Goal: Task Accomplishment & Management: Manage account settings

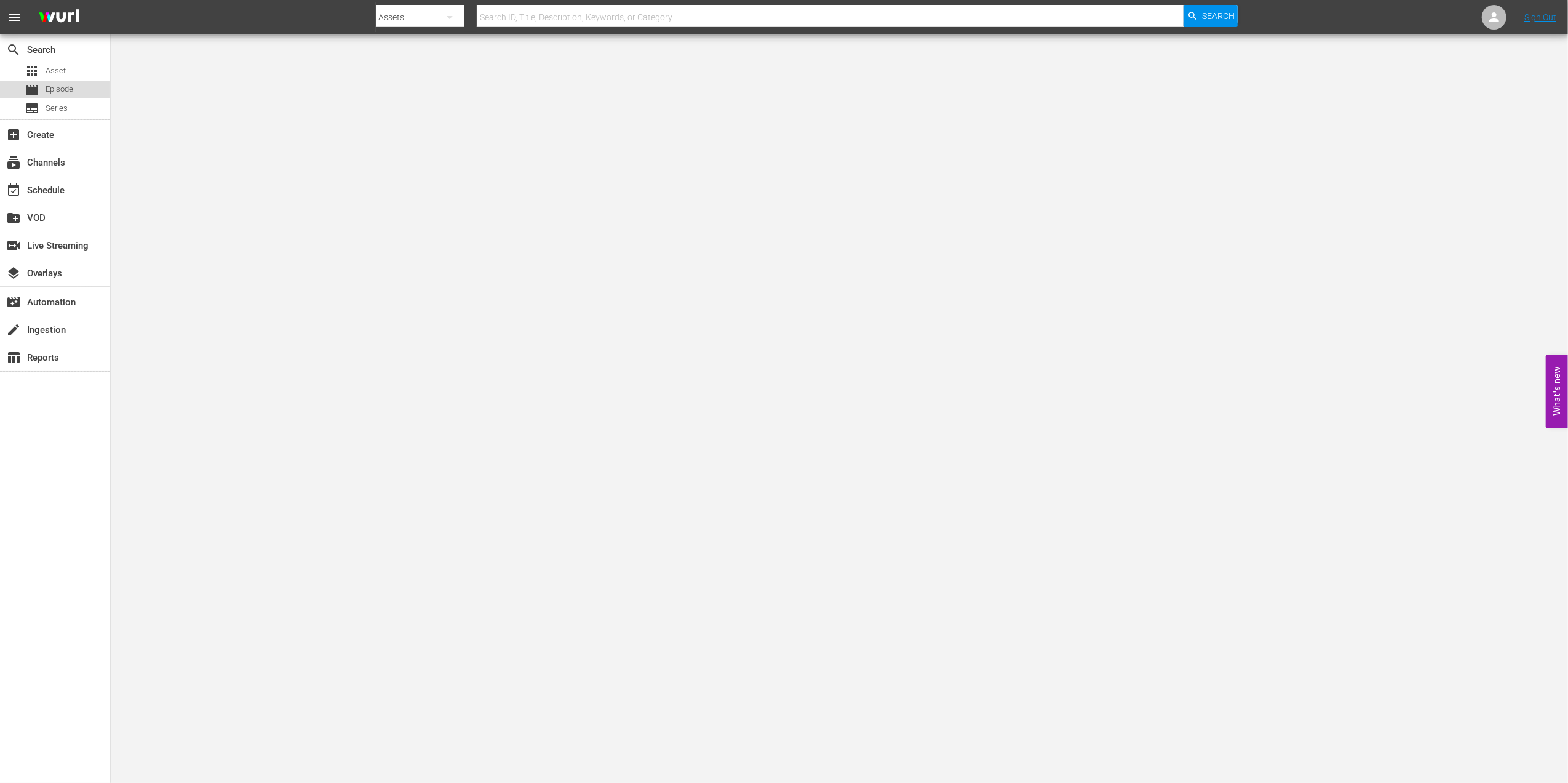
click at [56, 87] on span "Episode" at bounding box center [59, 89] width 27 height 12
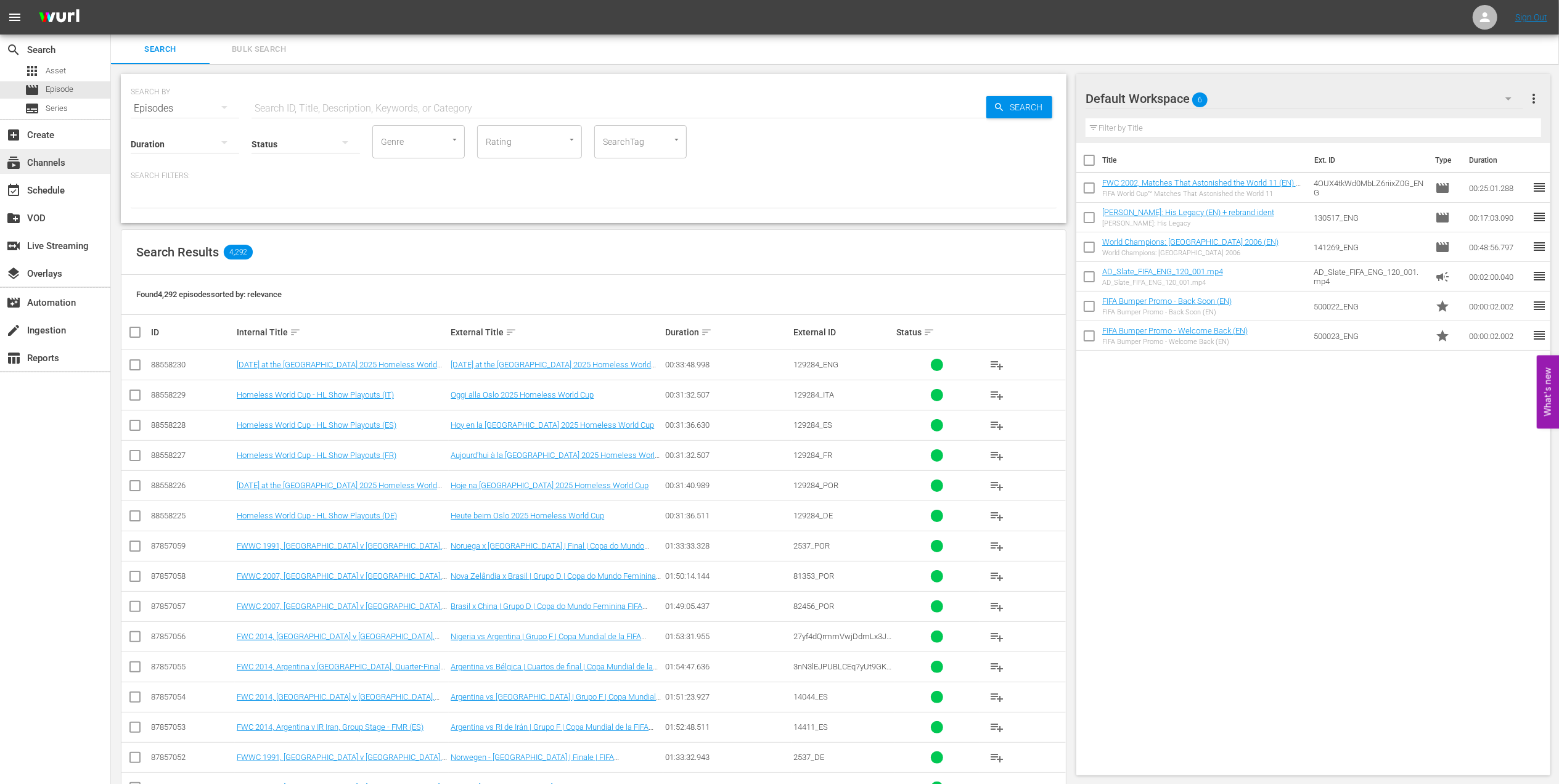
click at [65, 167] on div "subscriptions Channels" at bounding box center [34, 161] width 69 height 11
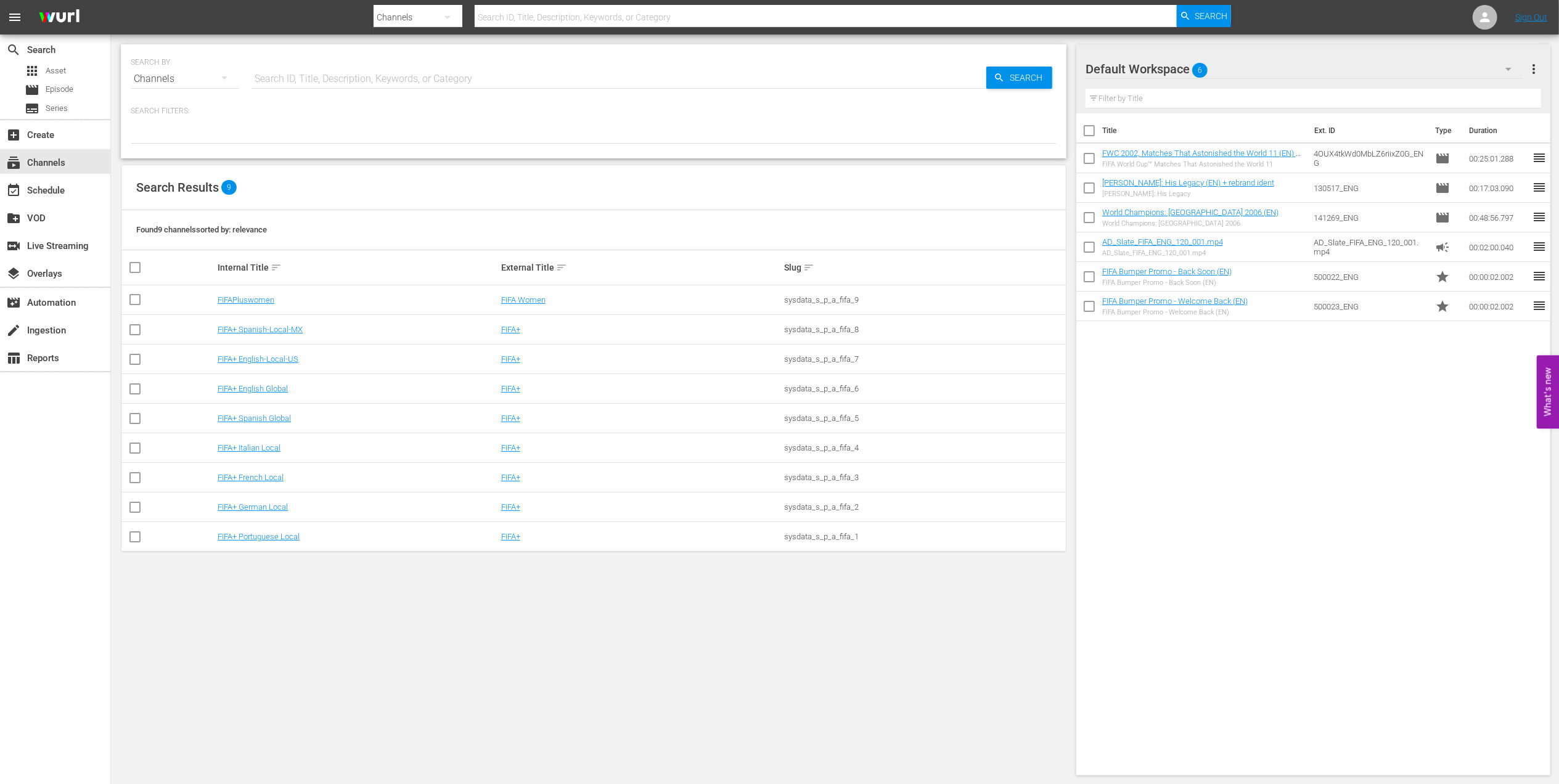
click at [276, 354] on td "FIFA+ English-Local-US" at bounding box center [358, 359] width 283 height 30
click at [274, 358] on link "FIFA+ English-Local-US" at bounding box center [258, 358] width 81 height 9
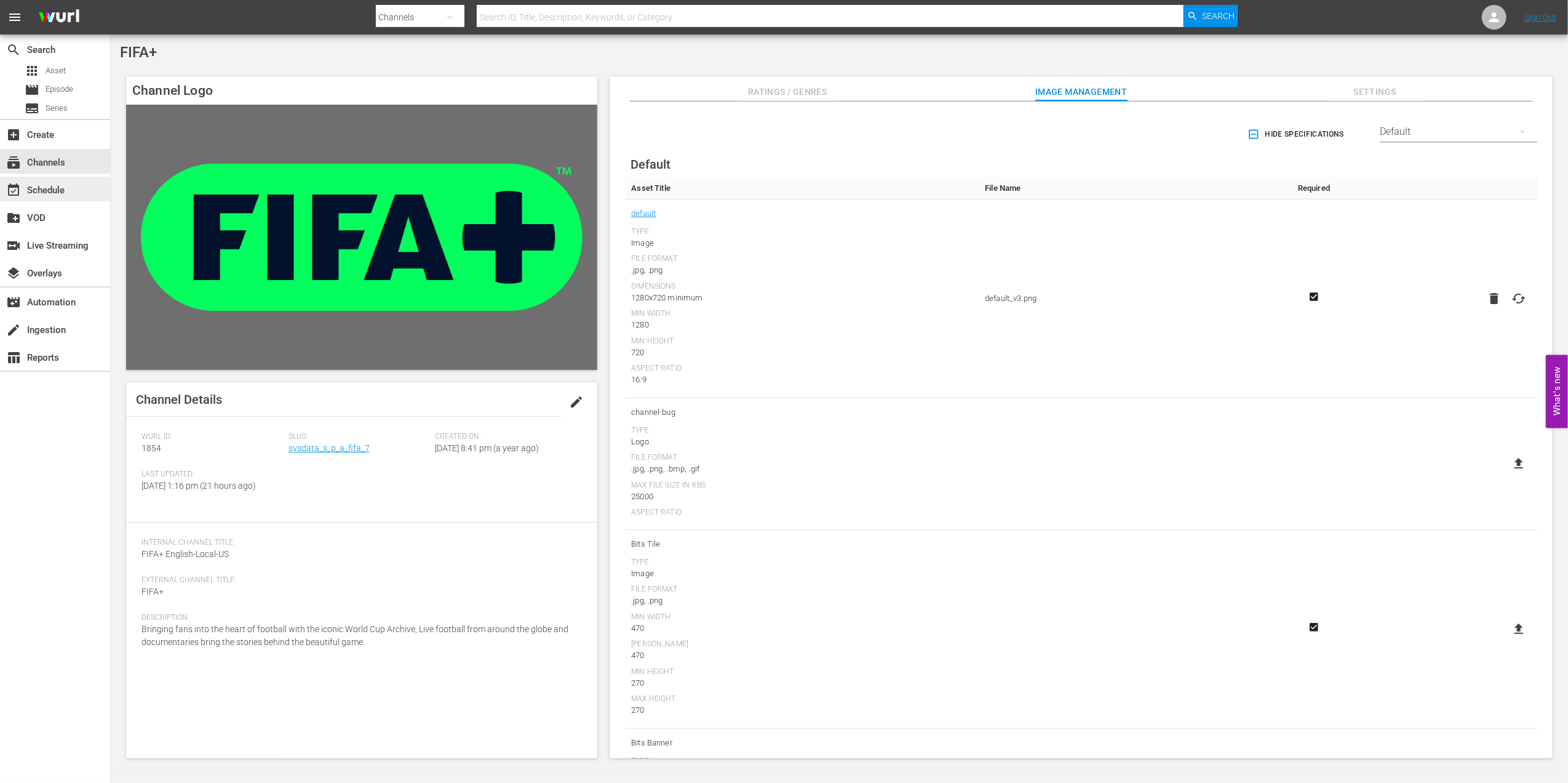
click at [69, 191] on div "event_available Schedule" at bounding box center [55, 189] width 110 height 24
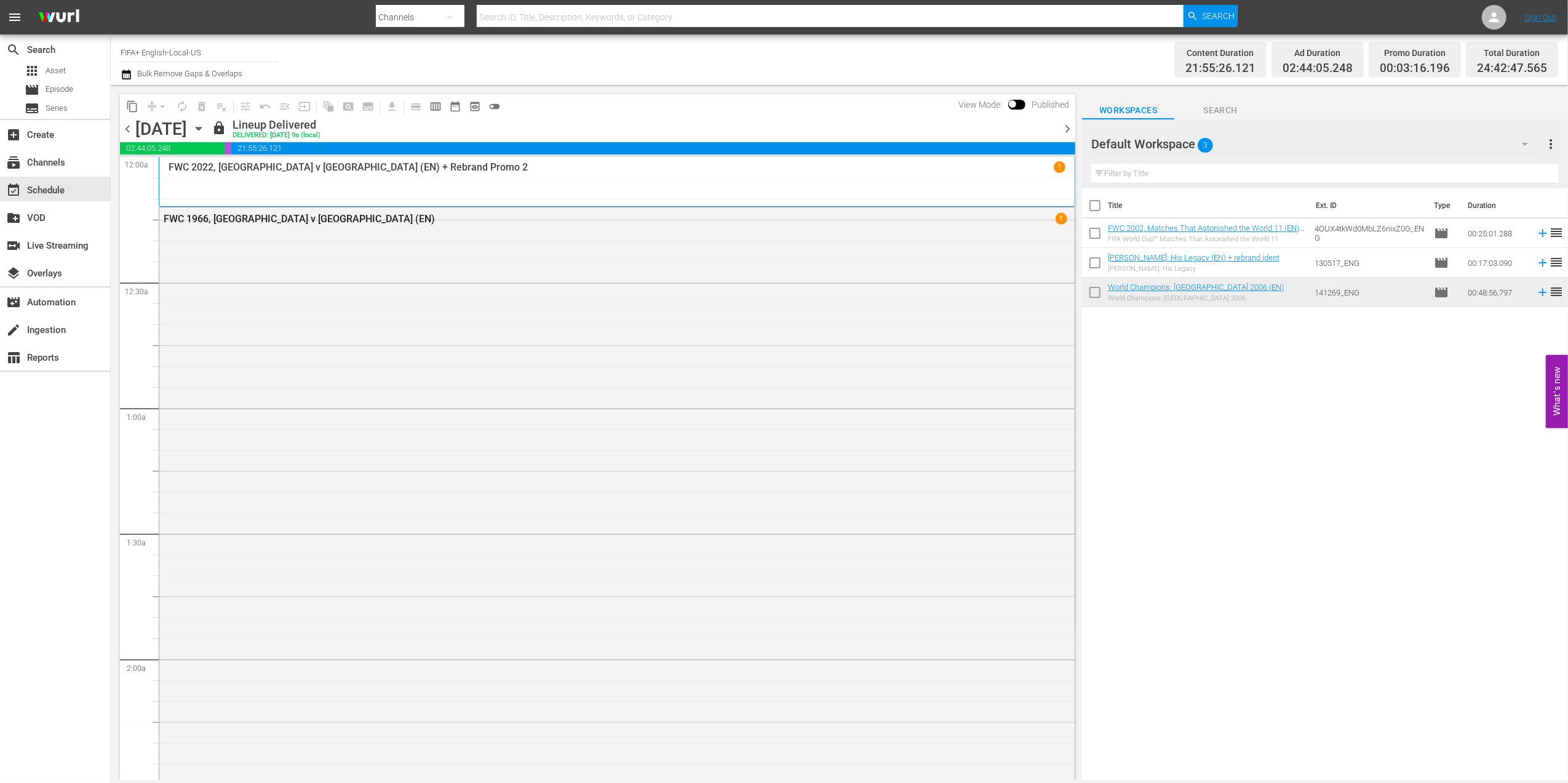
click at [1067, 126] on span "chevron_right" at bounding box center [1067, 128] width 15 height 15
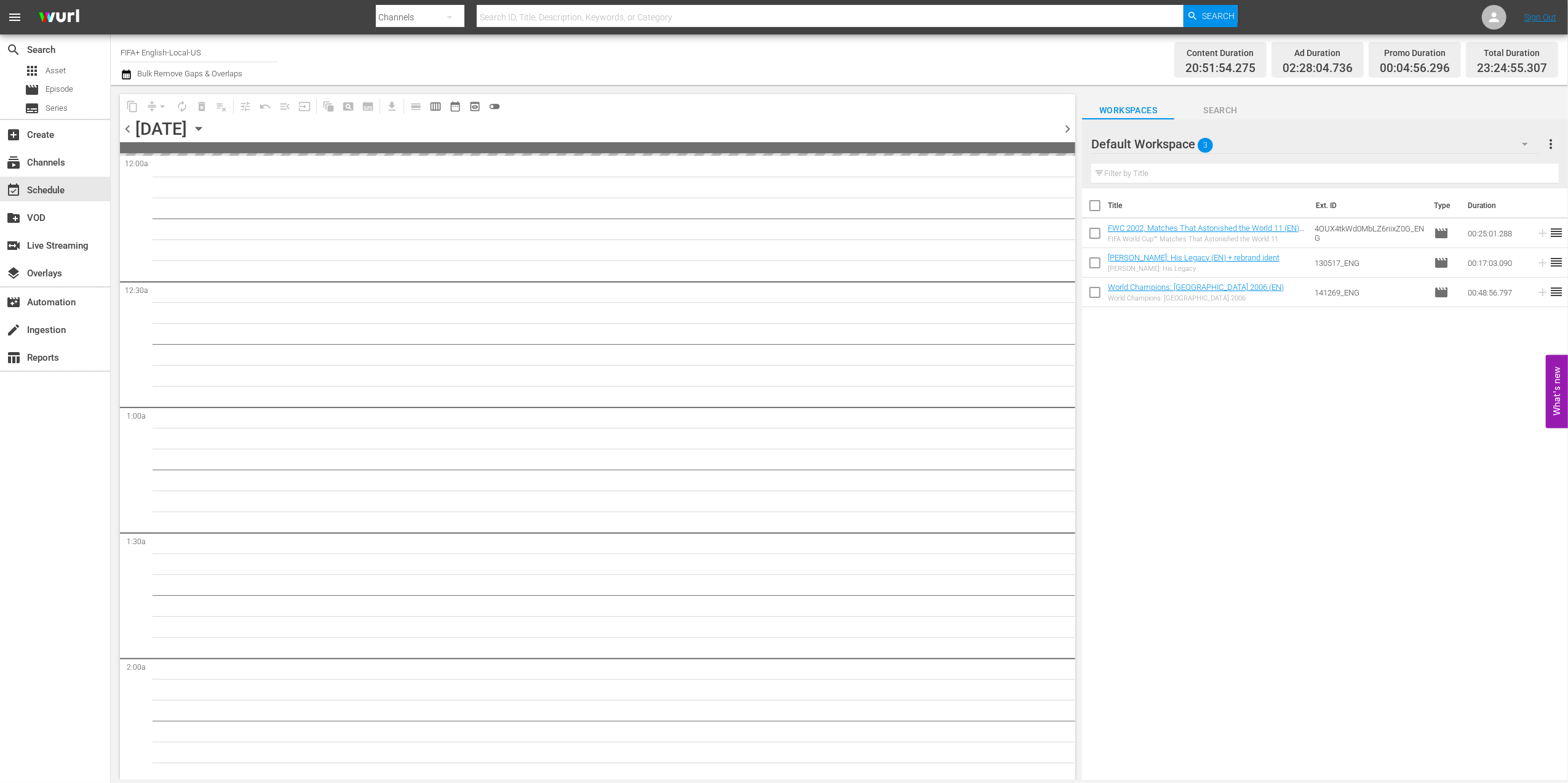
click at [1067, 126] on span "chevron_right" at bounding box center [1067, 128] width 15 height 15
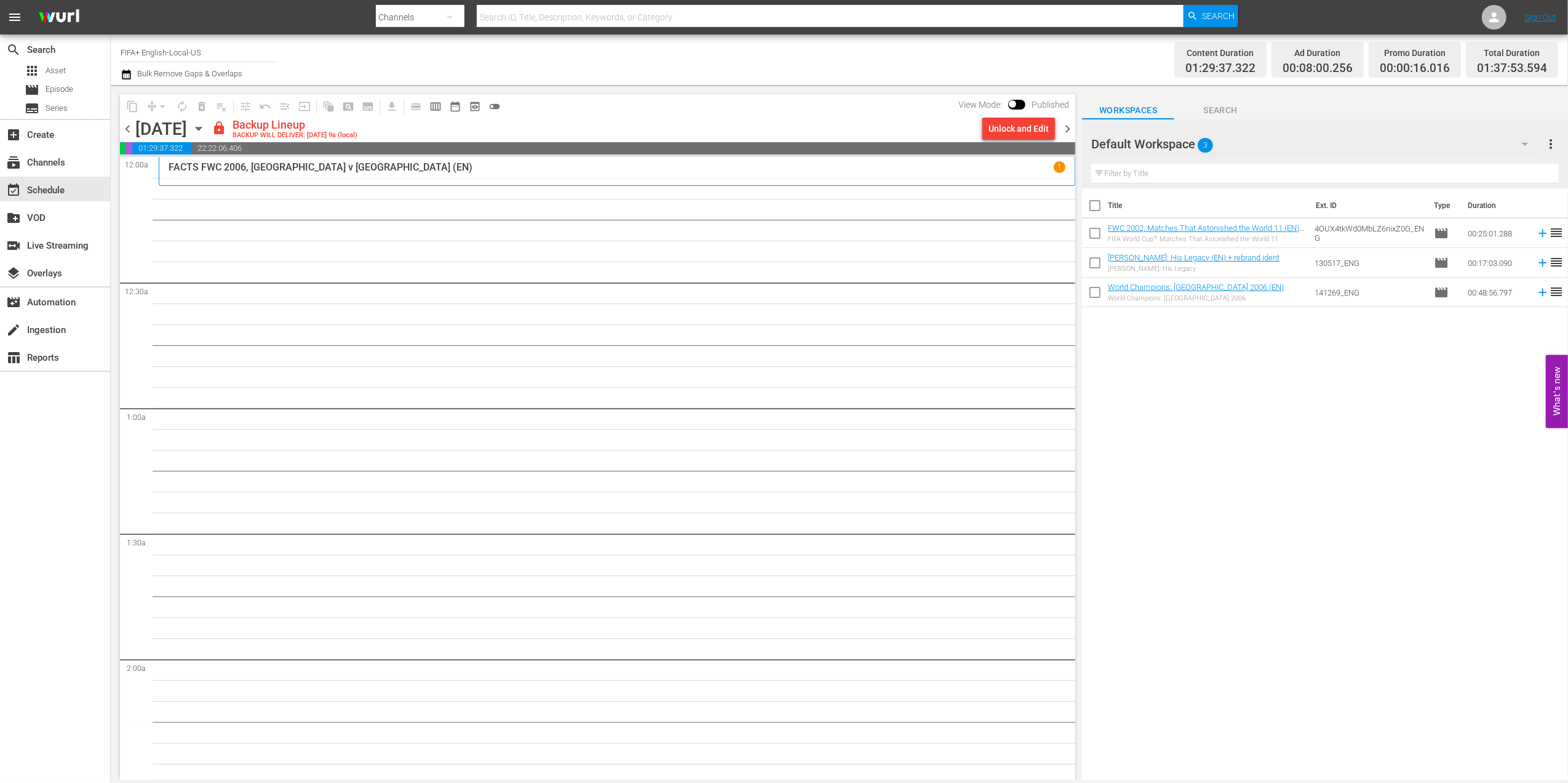
click at [130, 130] on span "chevron_left" at bounding box center [128, 128] width 15 height 15
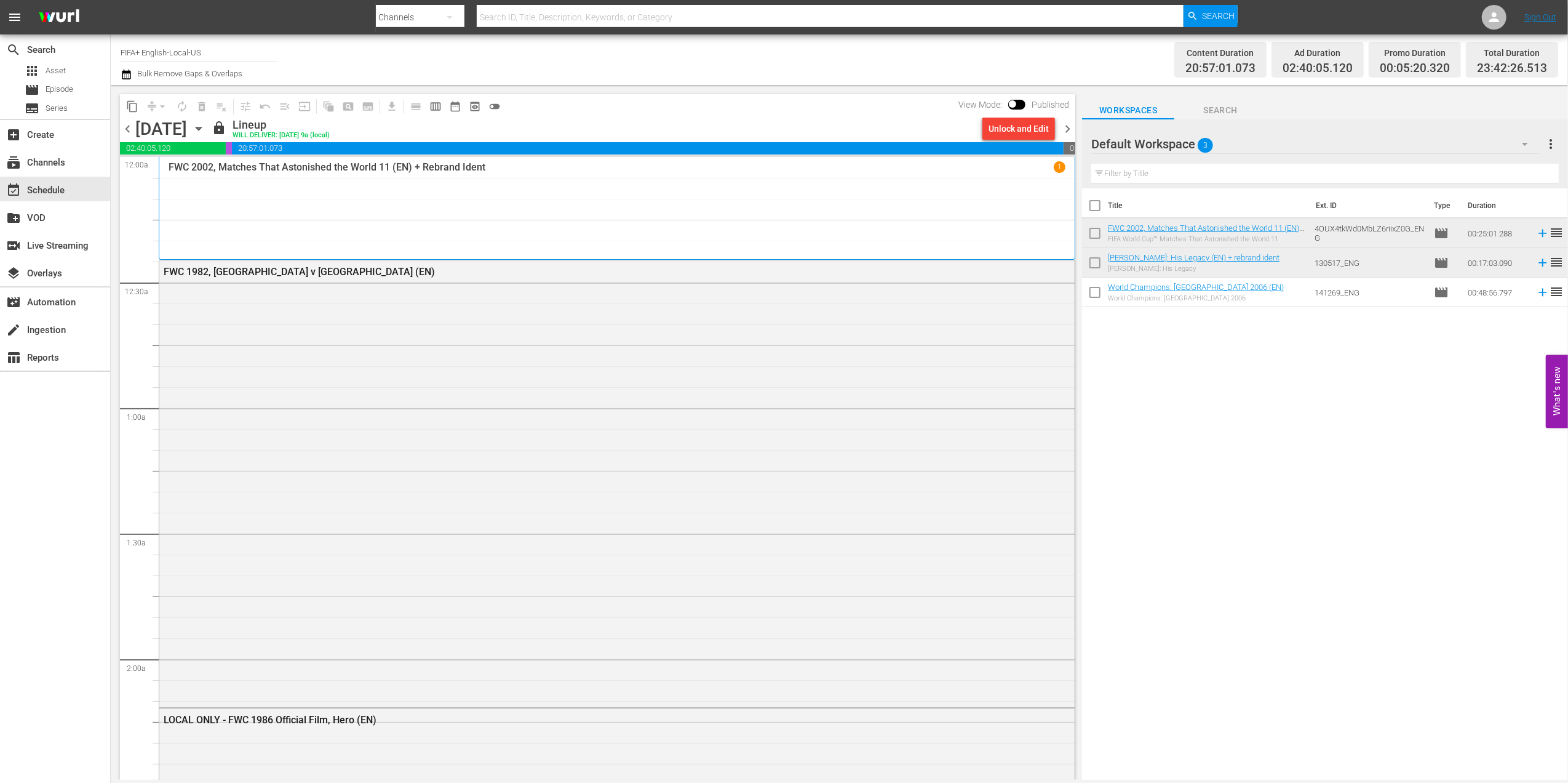
click at [1098, 210] on input "checkbox" at bounding box center [1095, 208] width 26 height 26
checkbox input "true"
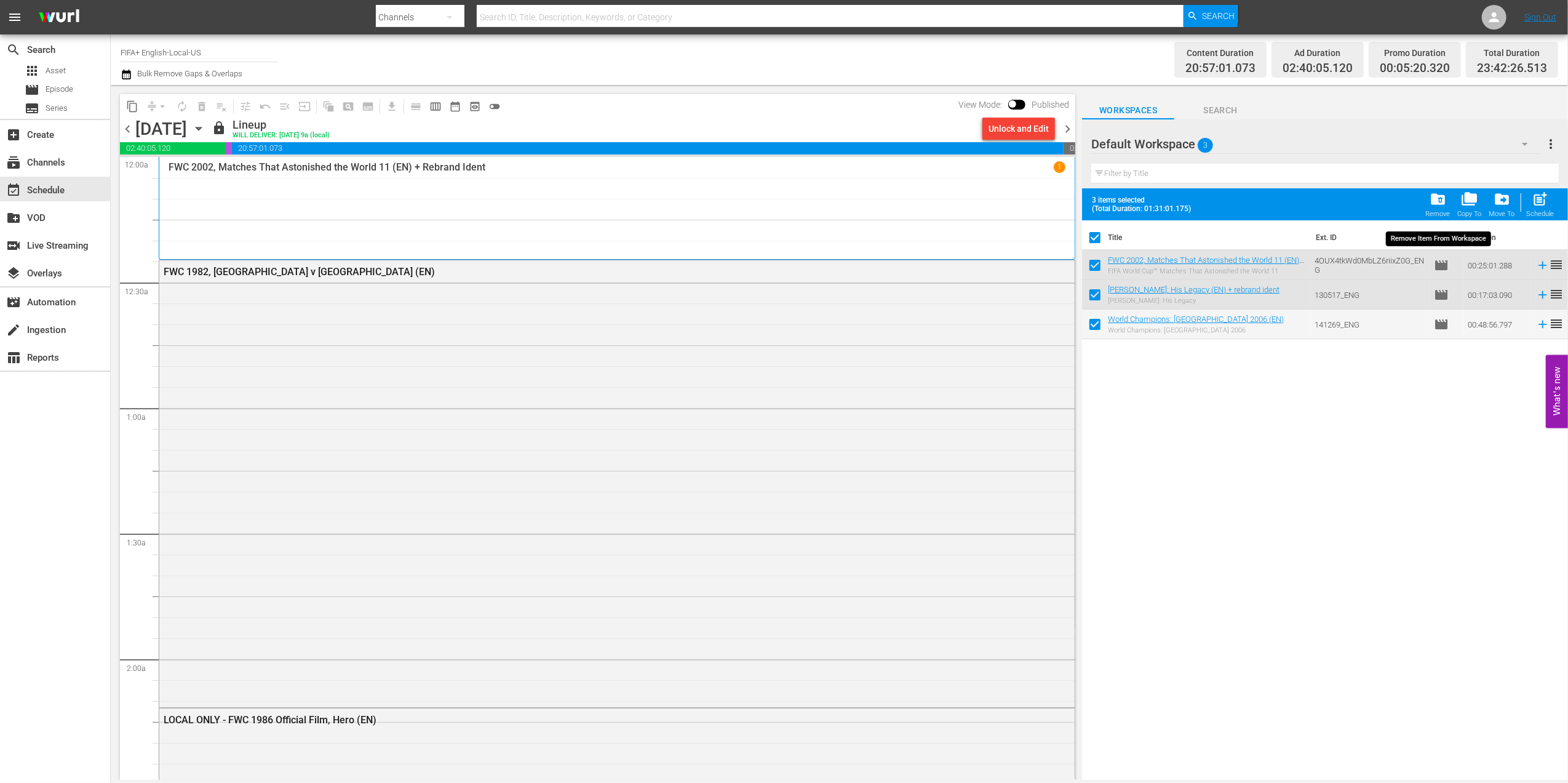
click at [1442, 208] on div "folder_delete Remove" at bounding box center [1438, 204] width 24 height 27
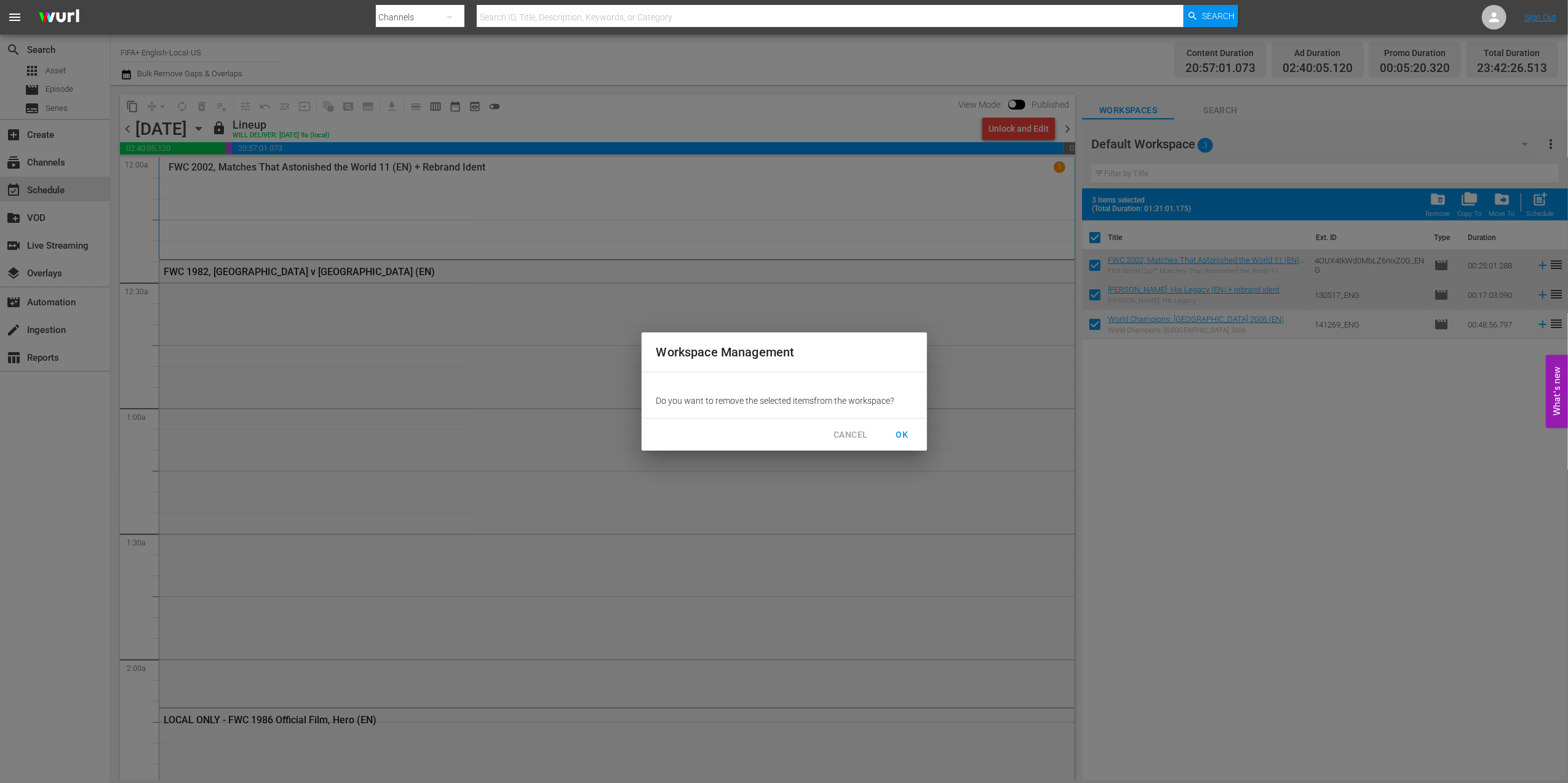
click at [908, 431] on span "OK" at bounding box center [902, 435] width 19 height 15
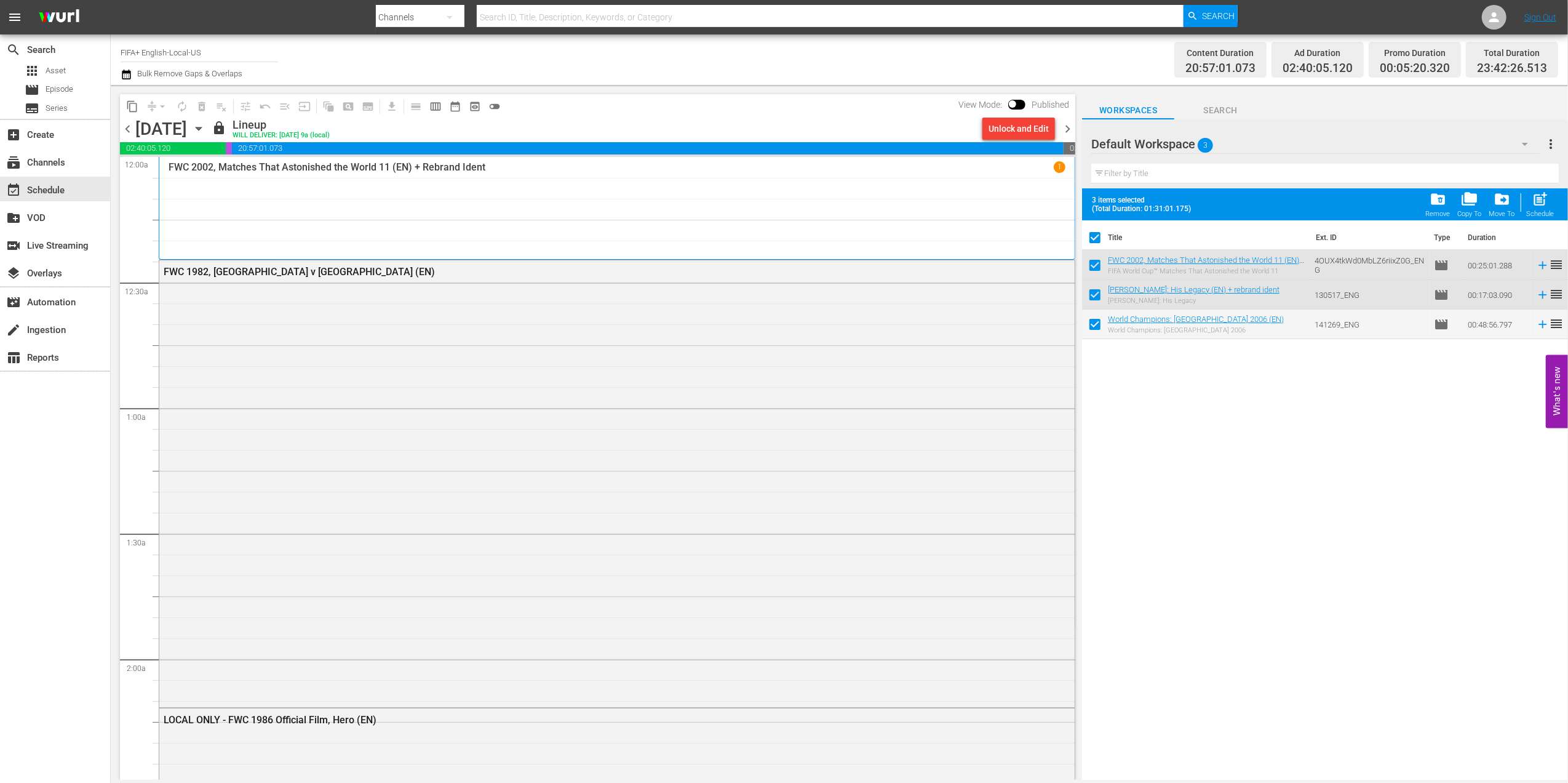
checkbox input "false"
